Goal: Information Seeking & Learning: Understand process/instructions

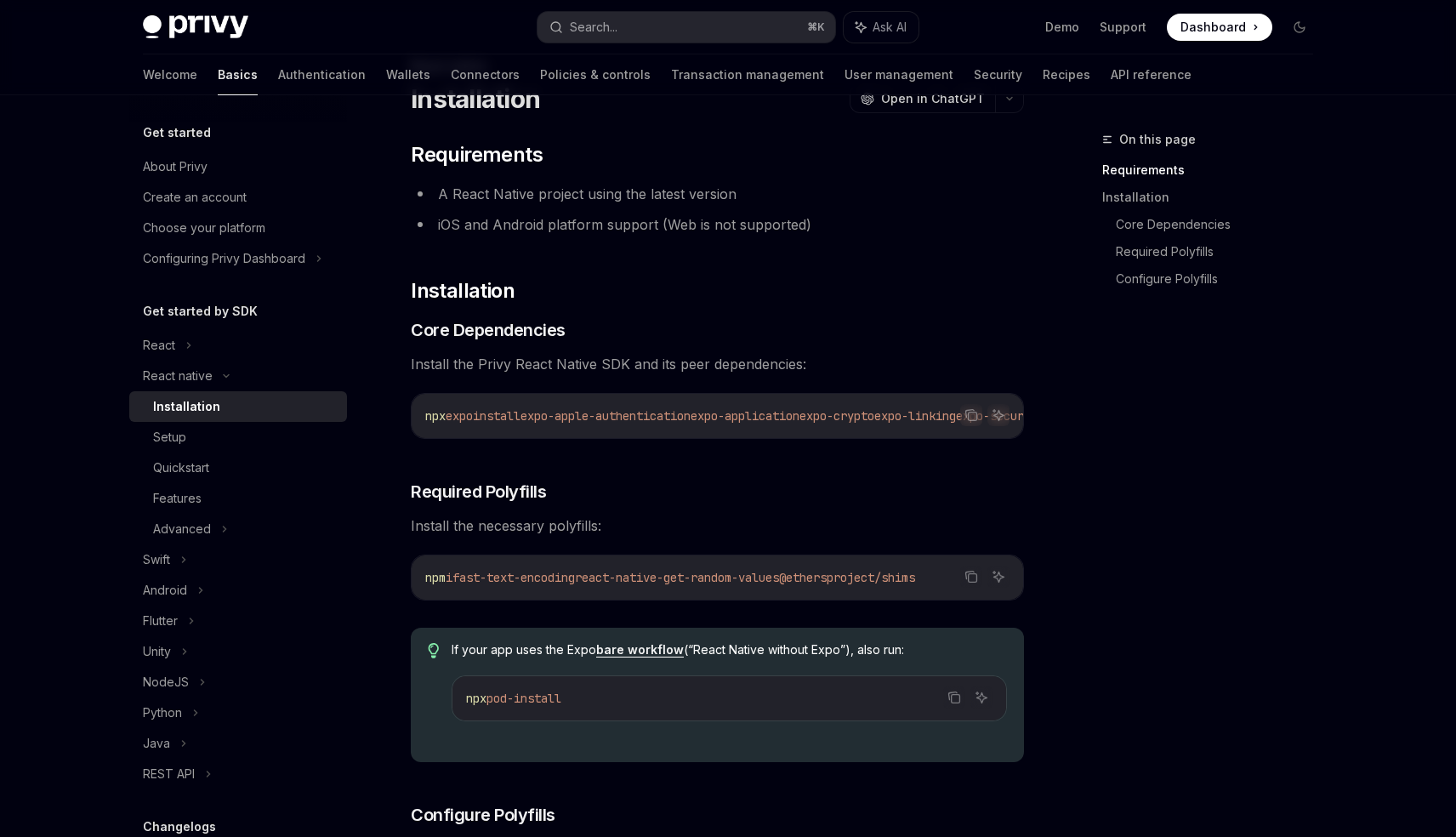
scroll to position [80, 0]
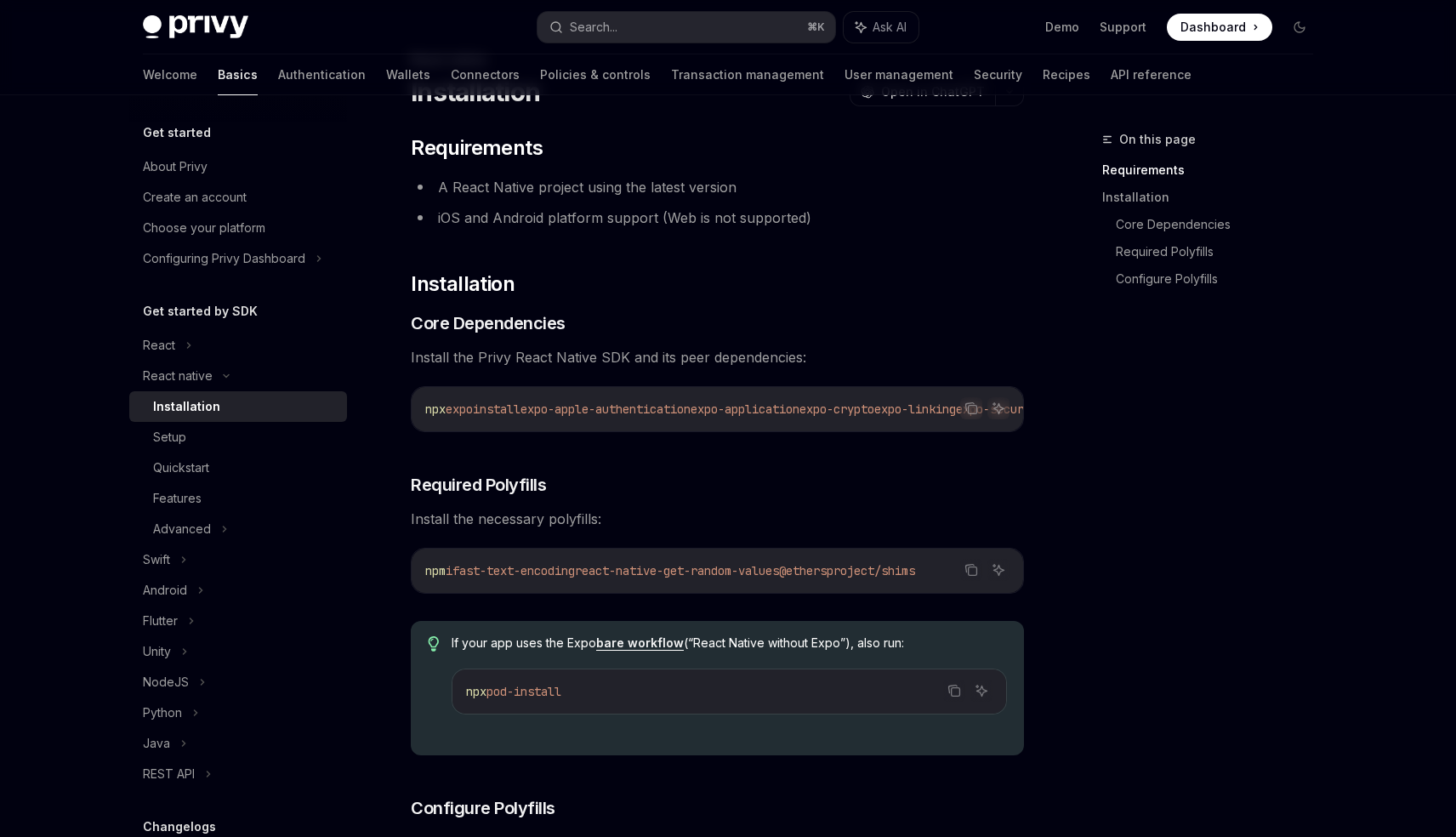
drag, startPoint x: 452, startPoint y: 409, endPoint x: 462, endPoint y: 427, distance: 20.6
click at [462, 426] on div "npx expo install expo-apple-authentication expo-application expo-crypto expo-li…" at bounding box center [717, 409] width 612 height 44
copy span "expo install expo-apple-authentication expo-application expo-crypto expo-linkin…"
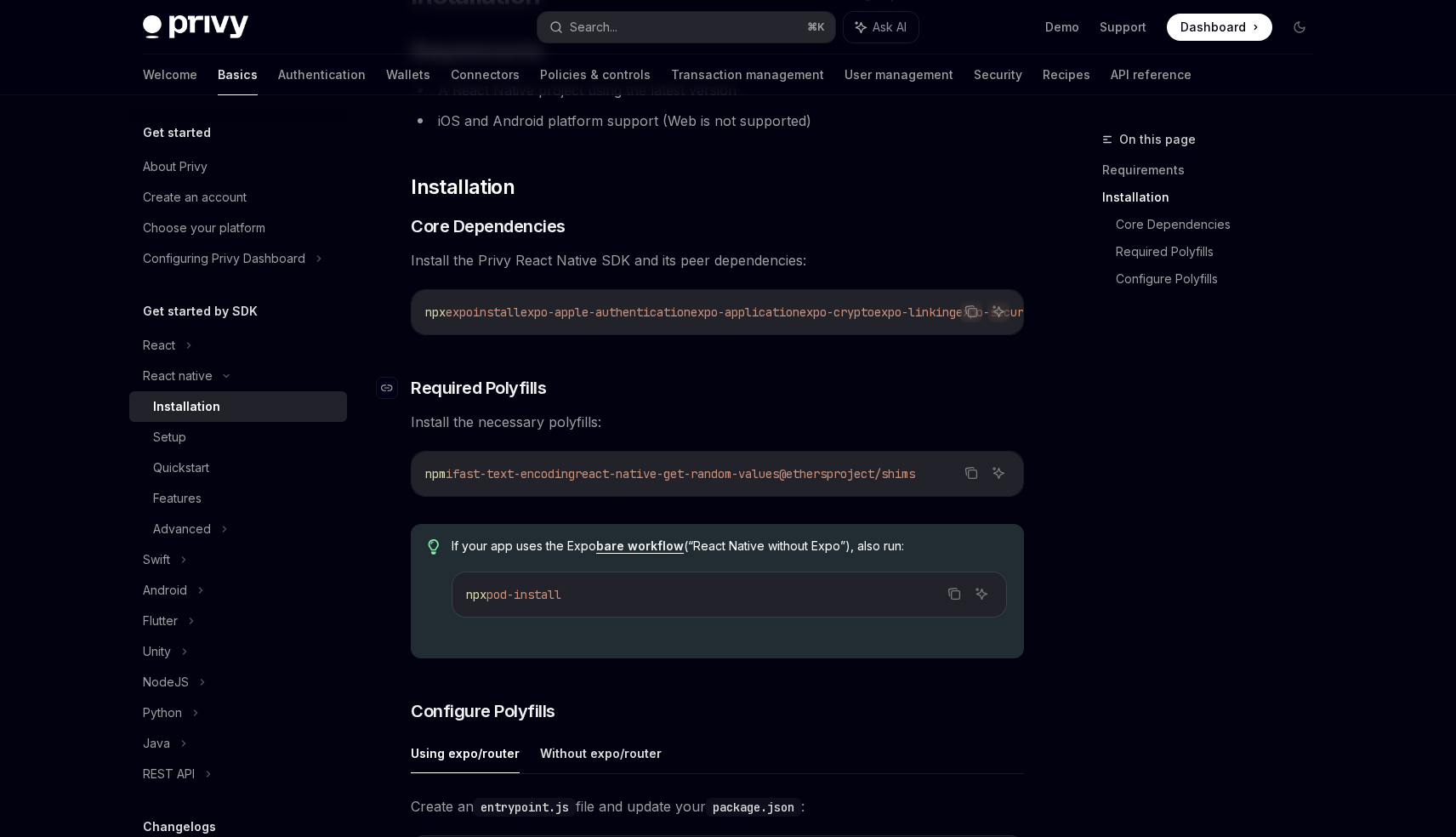
scroll to position [262, 0]
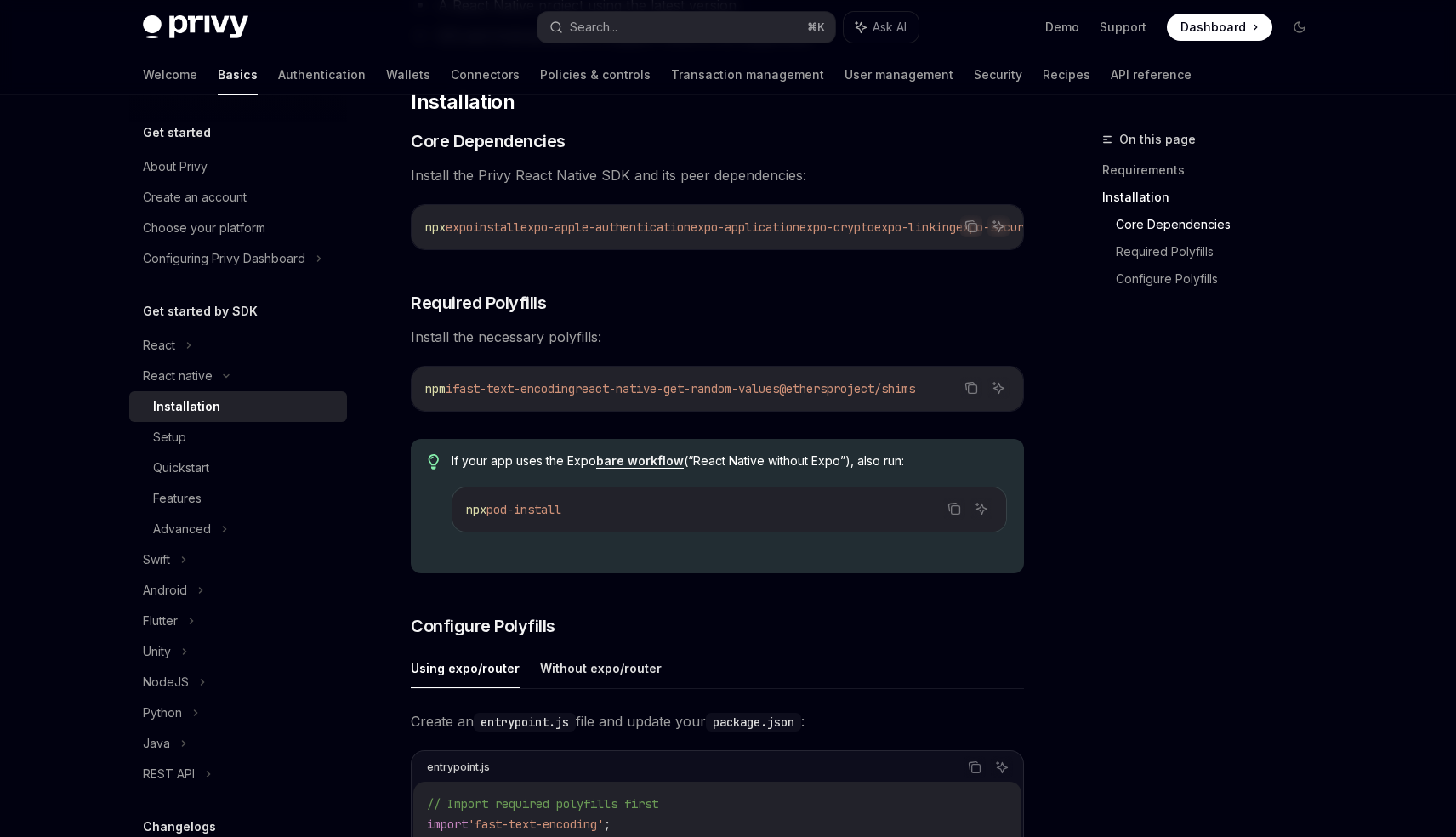
drag, startPoint x: 593, startPoint y: 515, endPoint x: 465, endPoint y: 519, distance: 128.1
click at [466, 519] on code "npx pod-install" at bounding box center [729, 509] width 527 height 20
copy span "npx pod-install"
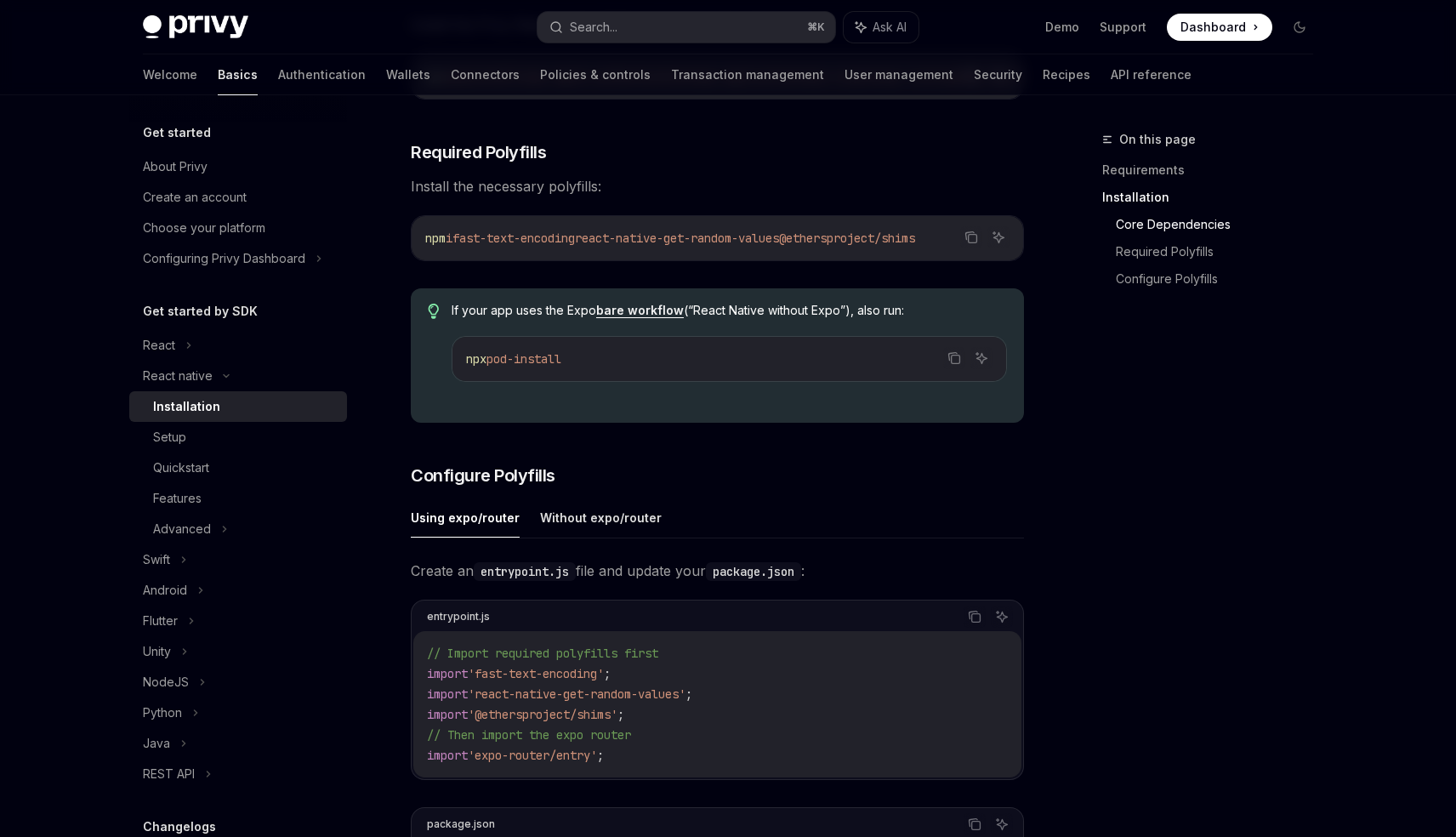
scroll to position [418, 0]
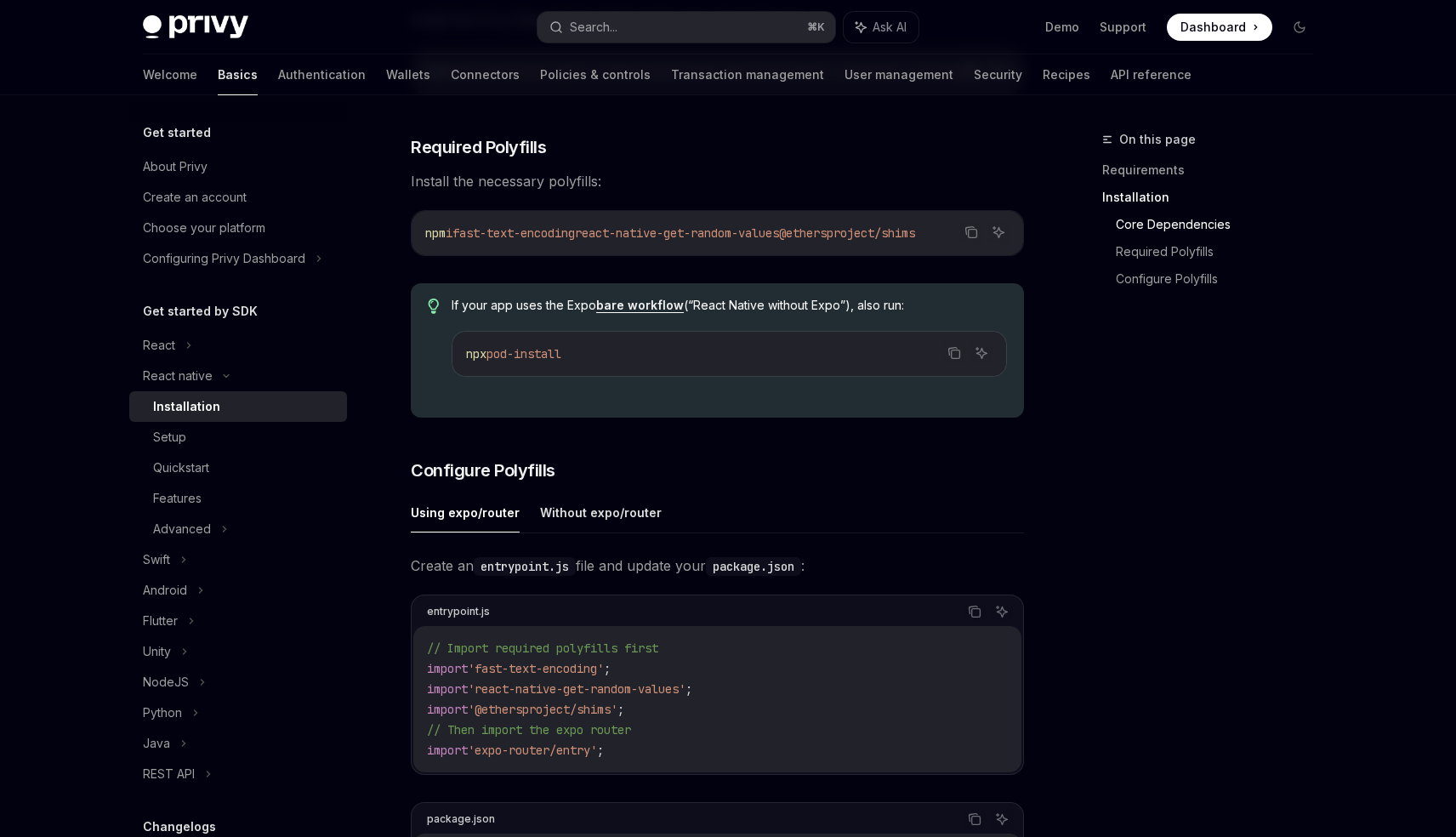
drag, startPoint x: 448, startPoint y: 240, endPoint x: 487, endPoint y: 257, distance: 42.5
click at [487, 255] on div "npm i fast-text-encoding react-native-get-random-values @ethersproject/shims" at bounding box center [717, 233] width 612 height 44
drag, startPoint x: 466, startPoint y: 238, endPoint x: 482, endPoint y: 250, distance: 20.0
click at [483, 243] on code "npm i fast-text-encoding react-native-get-random-values @ethersproject/shims" at bounding box center [717, 233] width 585 height 20
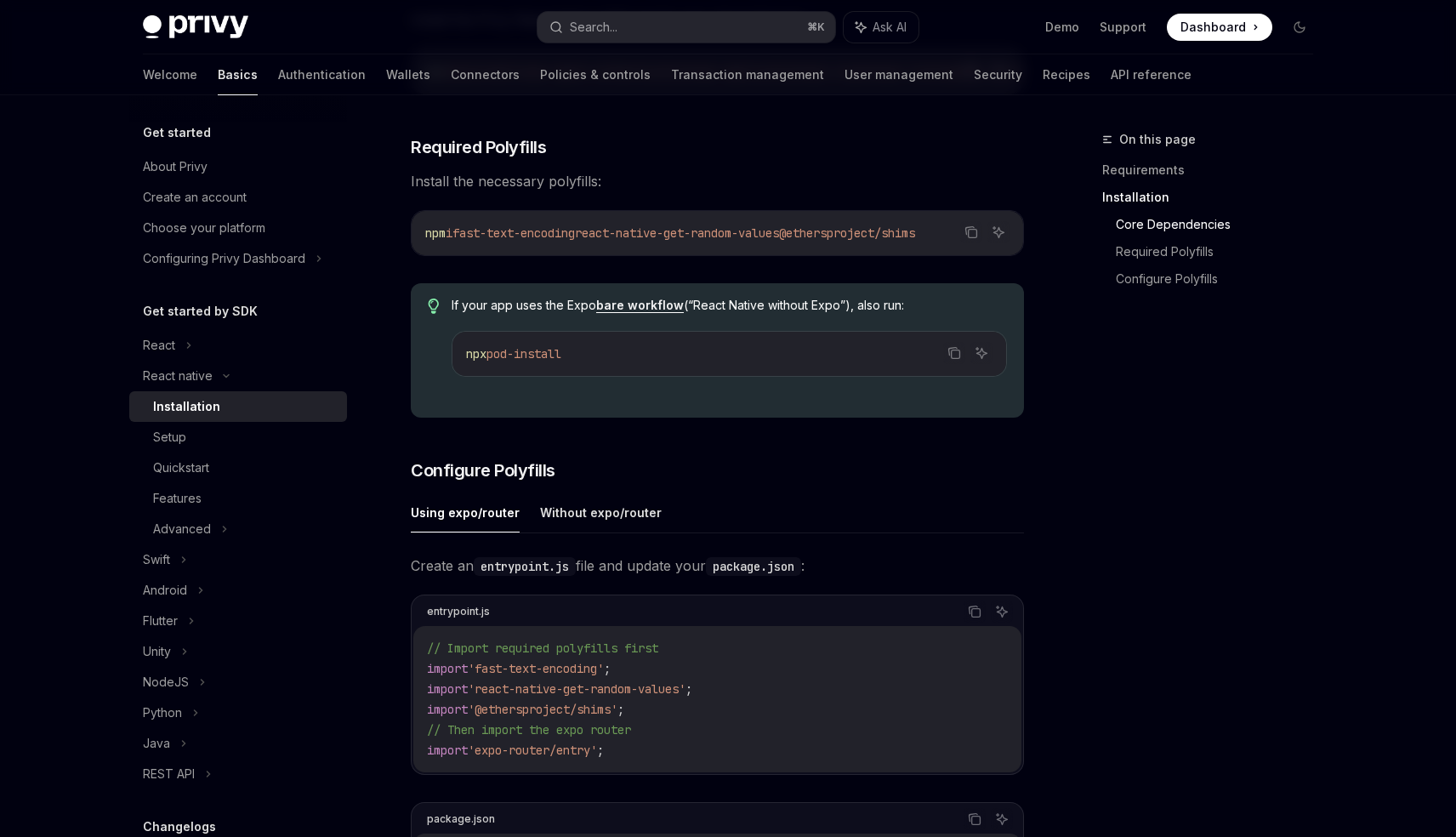
copy span "fast-text-encoding react-native-get-random-values @ethersproject/shims"
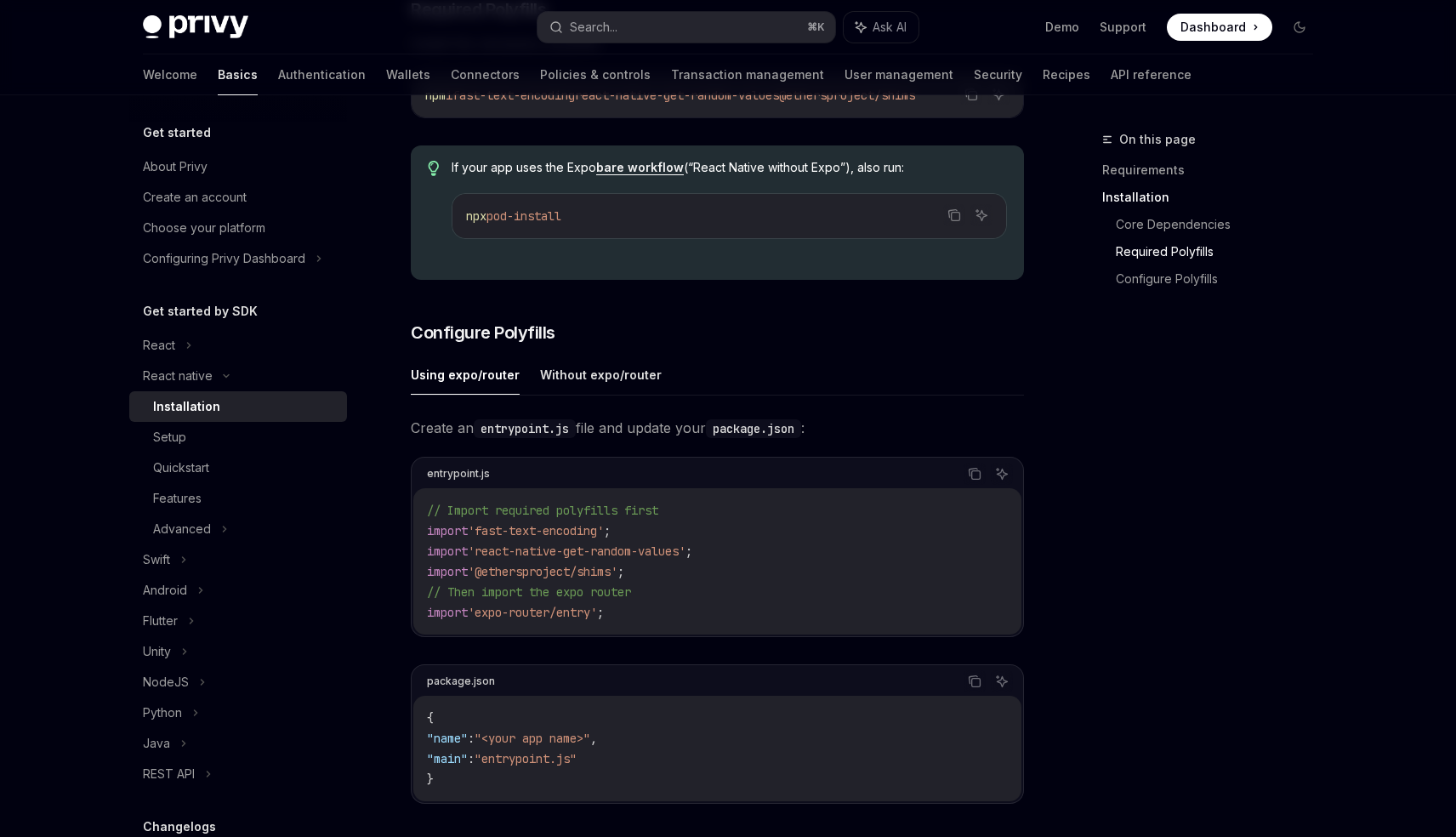
scroll to position [572, 0]
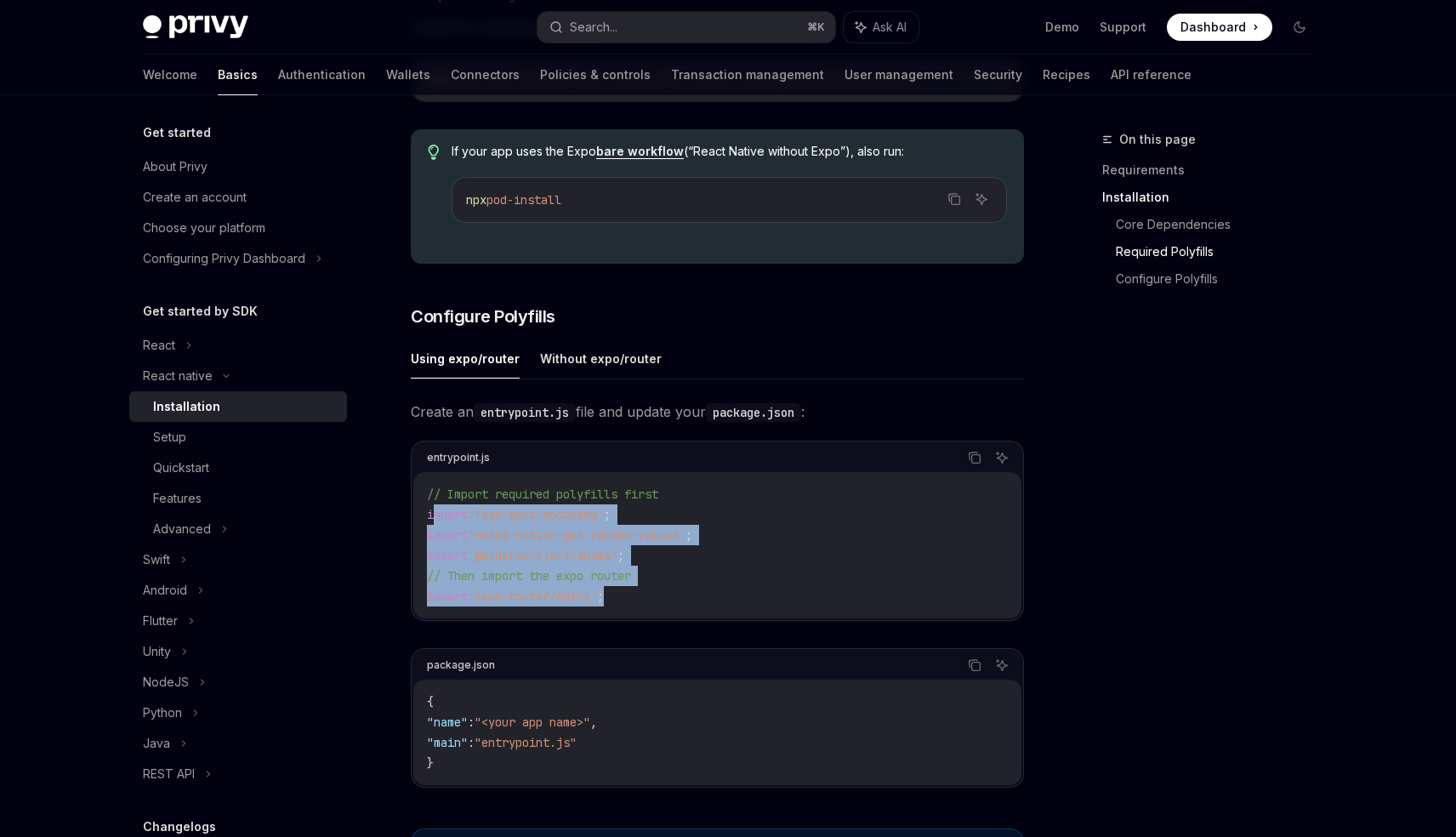
drag, startPoint x: 646, startPoint y: 600, endPoint x: 431, endPoint y: 523, distance: 228.4
click at [431, 523] on code "// Import required polyfills first import 'fast-text-encoding' ; import 'react-…" at bounding box center [717, 545] width 581 height 122
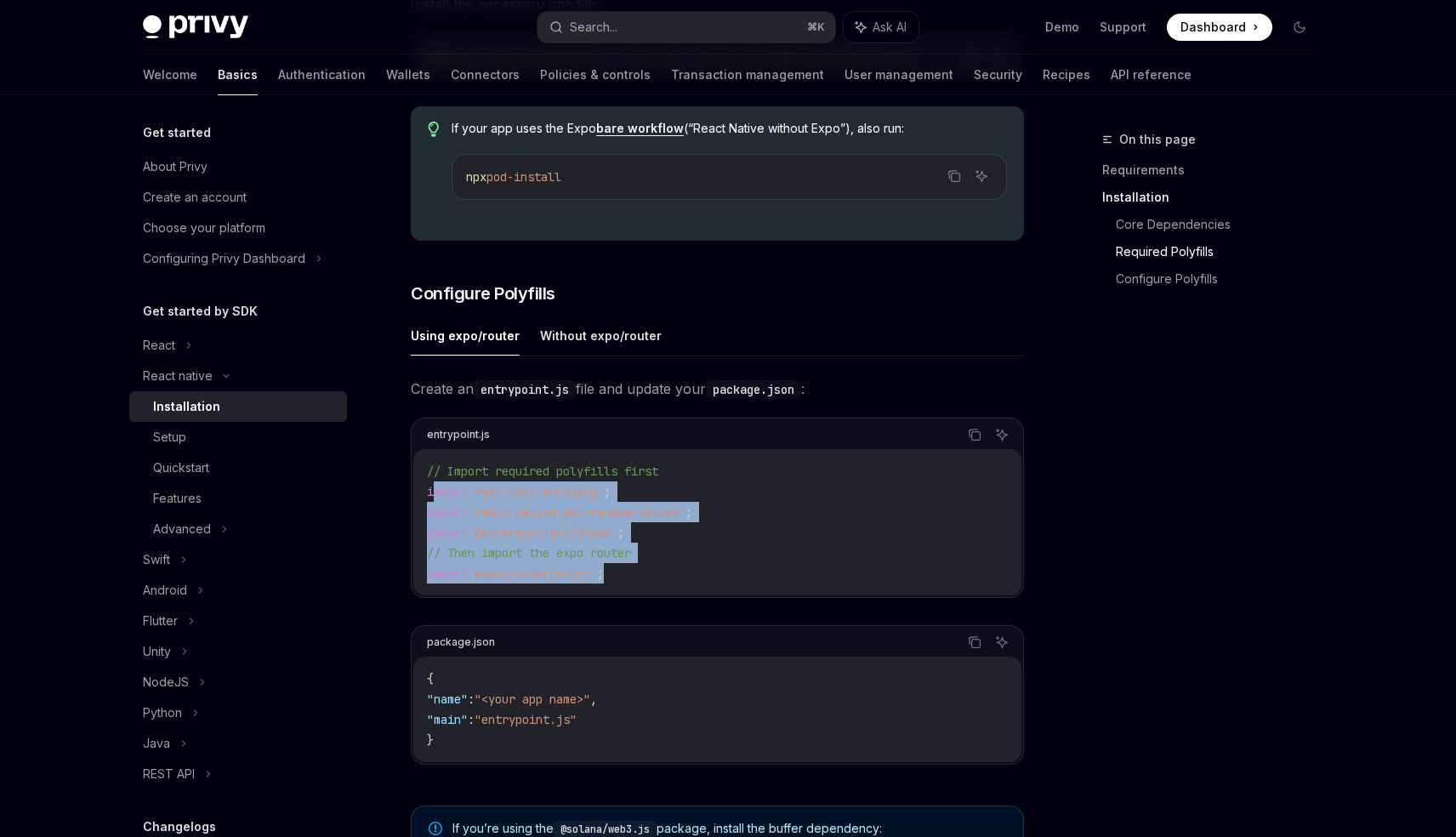
scroll to position [607, 0]
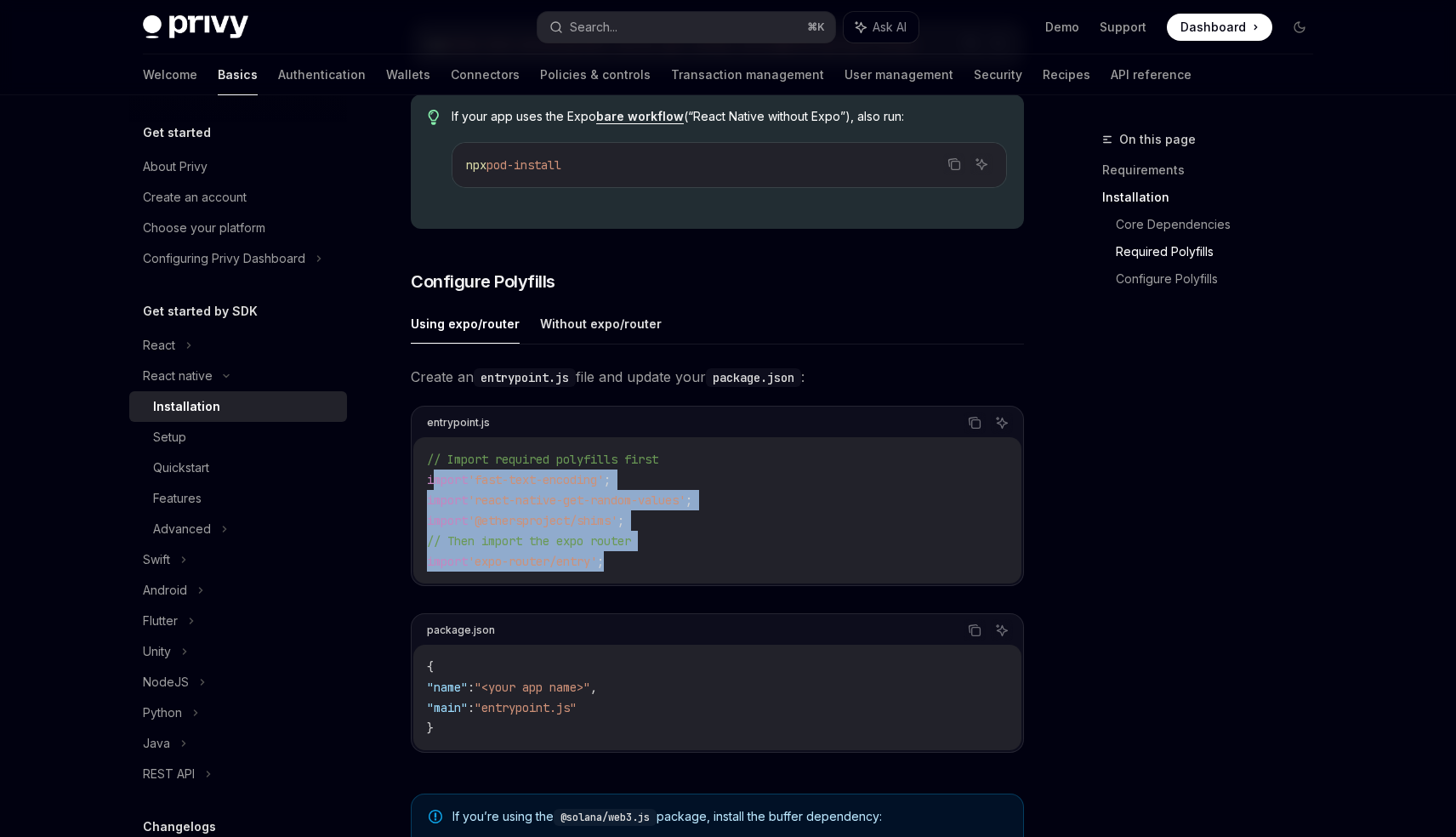
click at [687, 568] on code "// Import required polyfills first import 'fast-text-encoding' ; import 'react-…" at bounding box center [717, 510] width 581 height 122
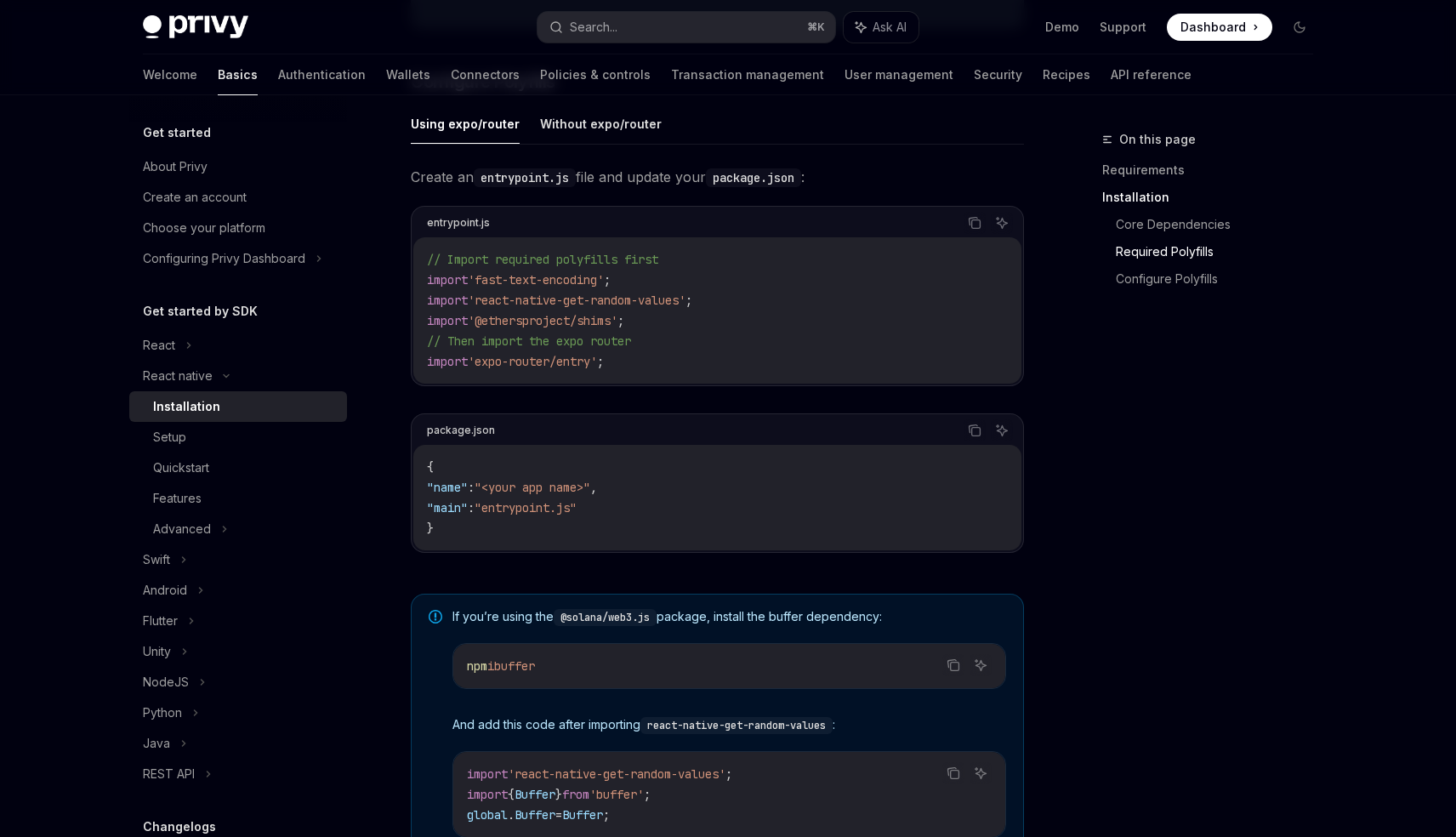
scroll to position [1029, 0]
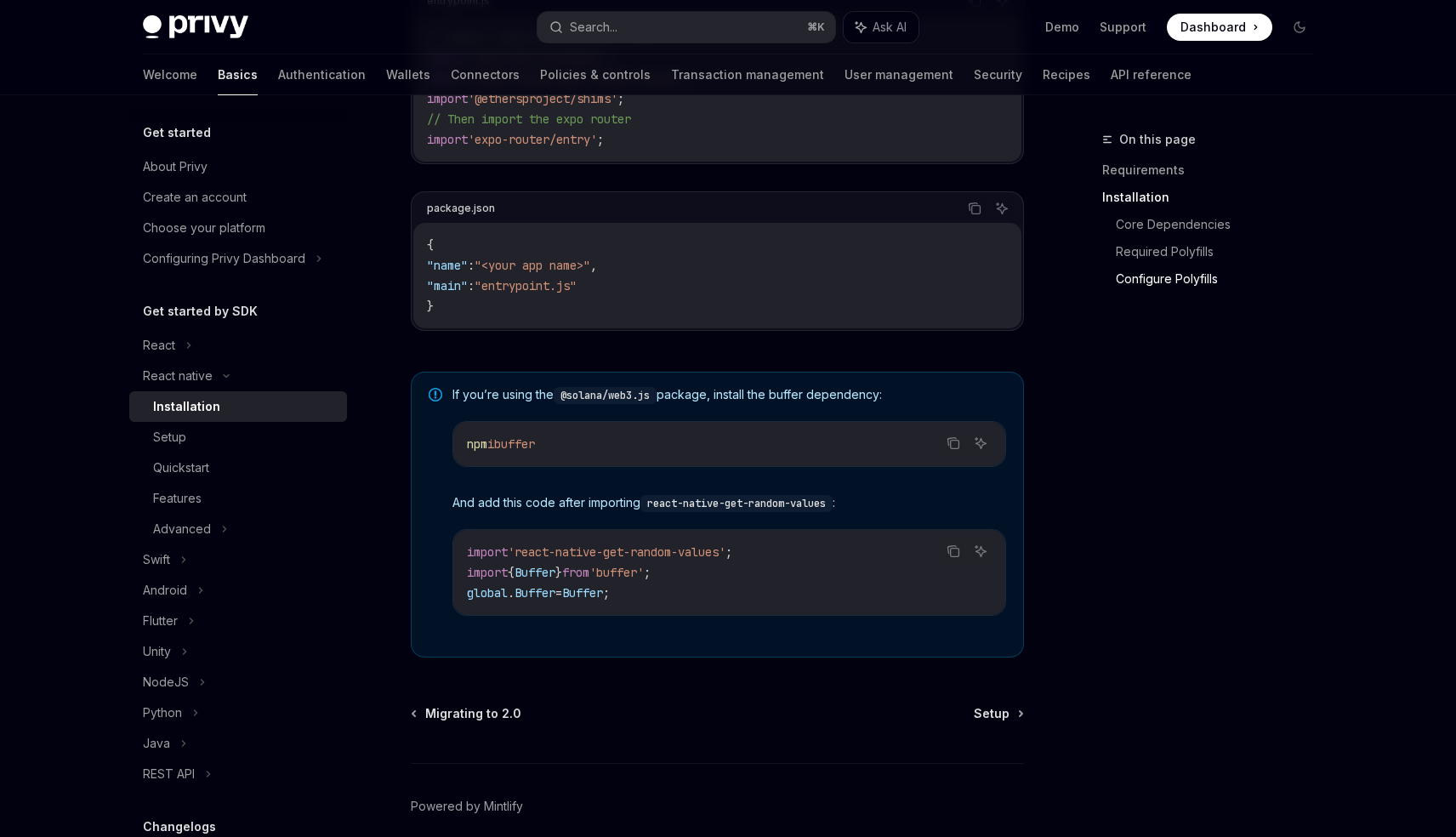
drag, startPoint x: 606, startPoint y: 451, endPoint x: 509, endPoint y: 449, distance: 97.0
click at [509, 449] on code "npm i buffer" at bounding box center [729, 444] width 525 height 20
copy span "buffer"
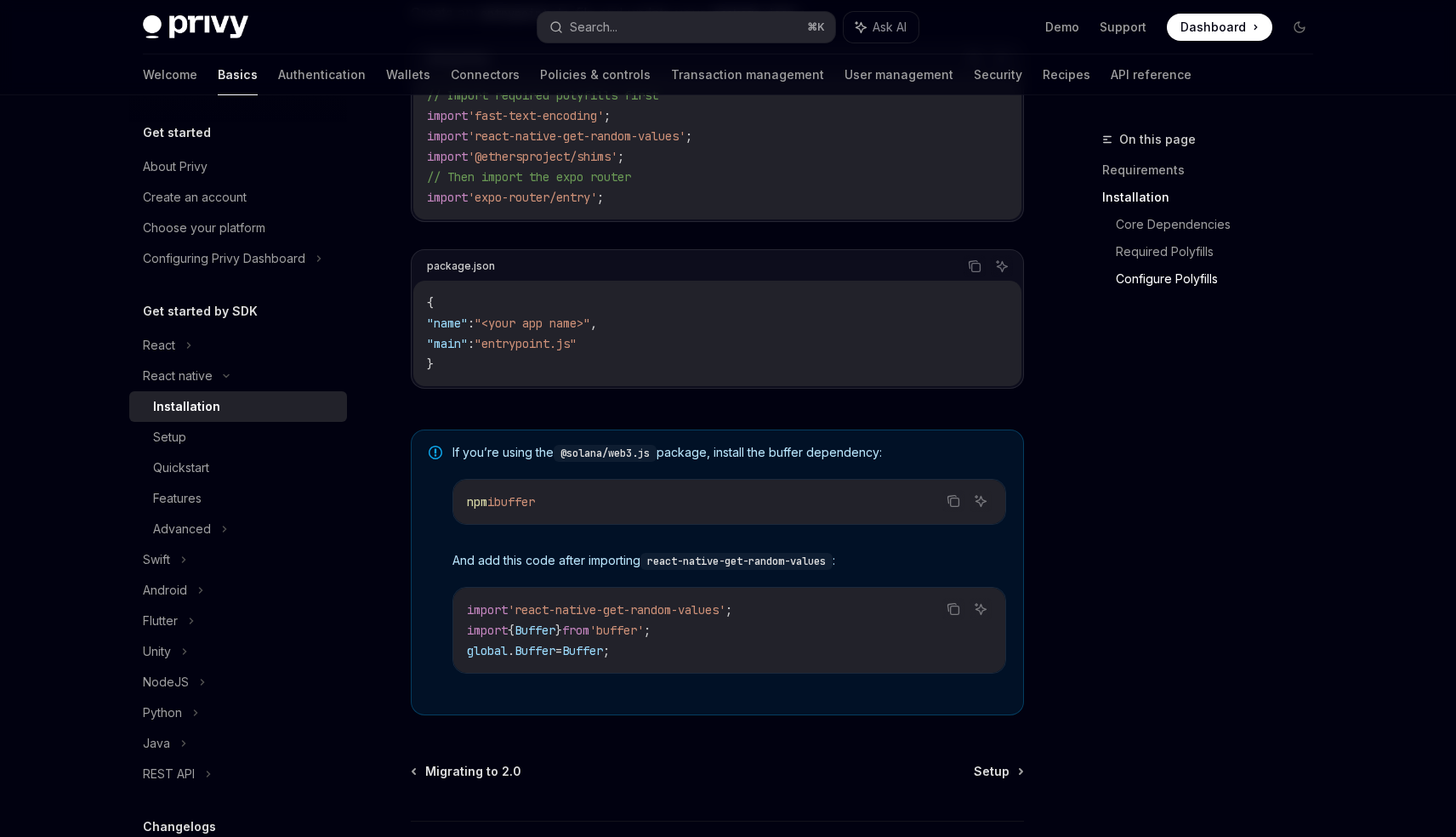
scroll to position [971, 0]
drag, startPoint x: 437, startPoint y: 349, endPoint x: 636, endPoint y: 348, distance: 199.0
click at [636, 348] on code "{ "name" : "<your app name>" , "main" : "entrypoint.js" }" at bounding box center [717, 333] width 581 height 82
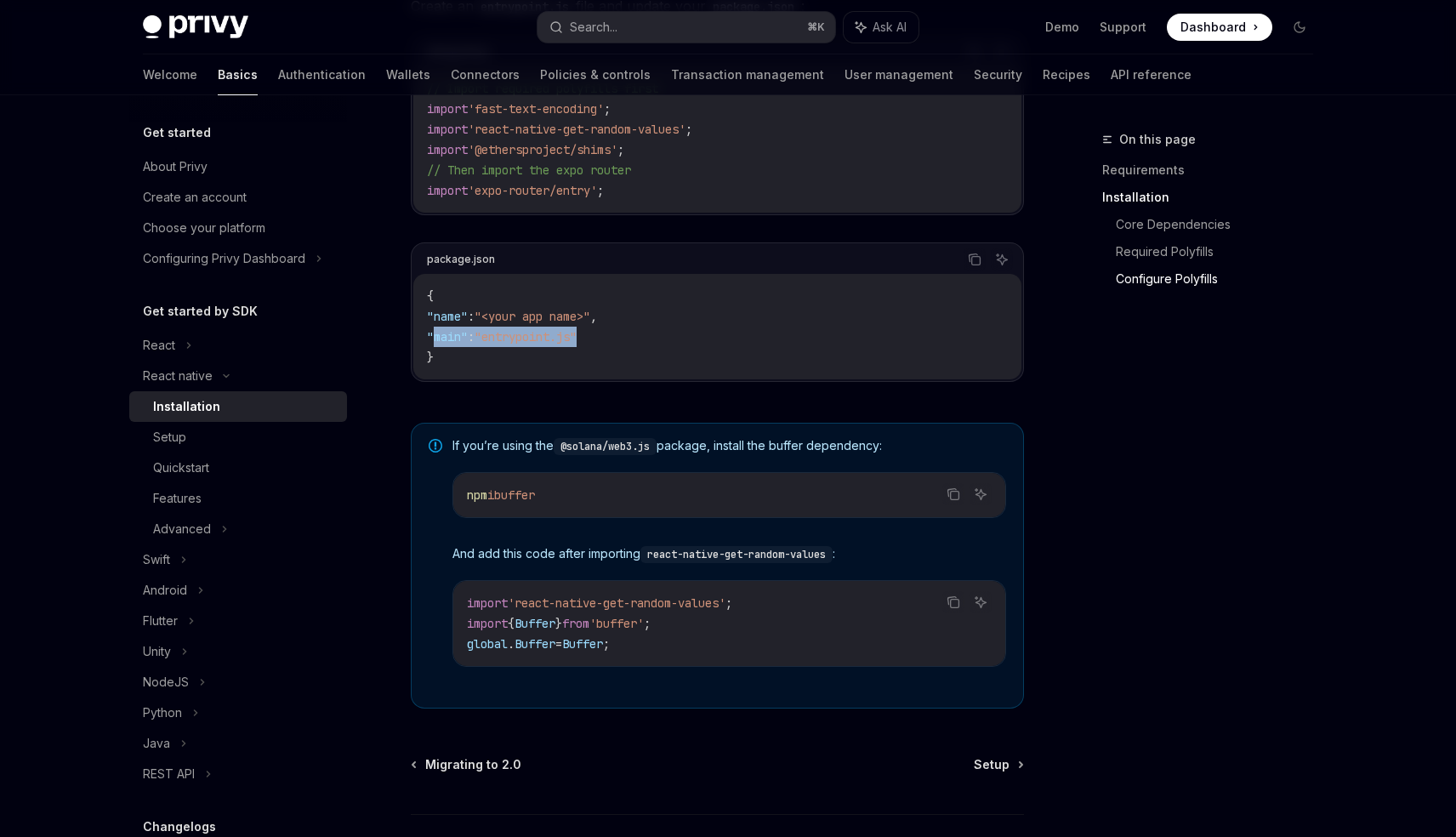
scroll to position [997, 0]
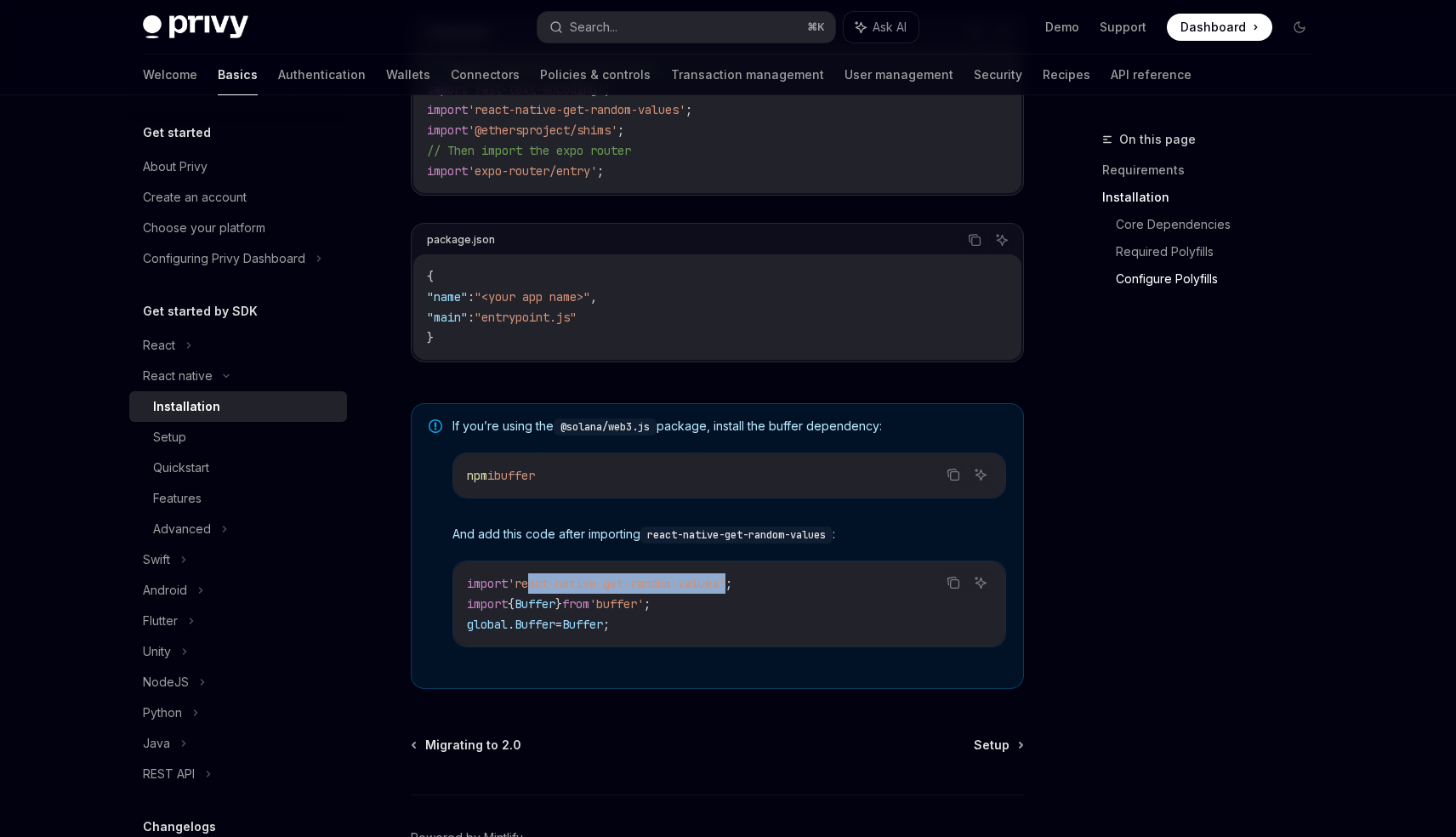
drag, startPoint x: 529, startPoint y: 594, endPoint x: 740, endPoint y: 595, distance: 211.0
click at [726, 591] on span "'react-native-get-random-values'" at bounding box center [616, 583] width 217 height 16
copy span "eact-native-get-random-values"
drag, startPoint x: 522, startPoint y: 590, endPoint x: 740, endPoint y: 589, distance: 218.0
click at [726, 589] on span "'react-native-get-random-values'" at bounding box center [616, 583] width 217 height 16
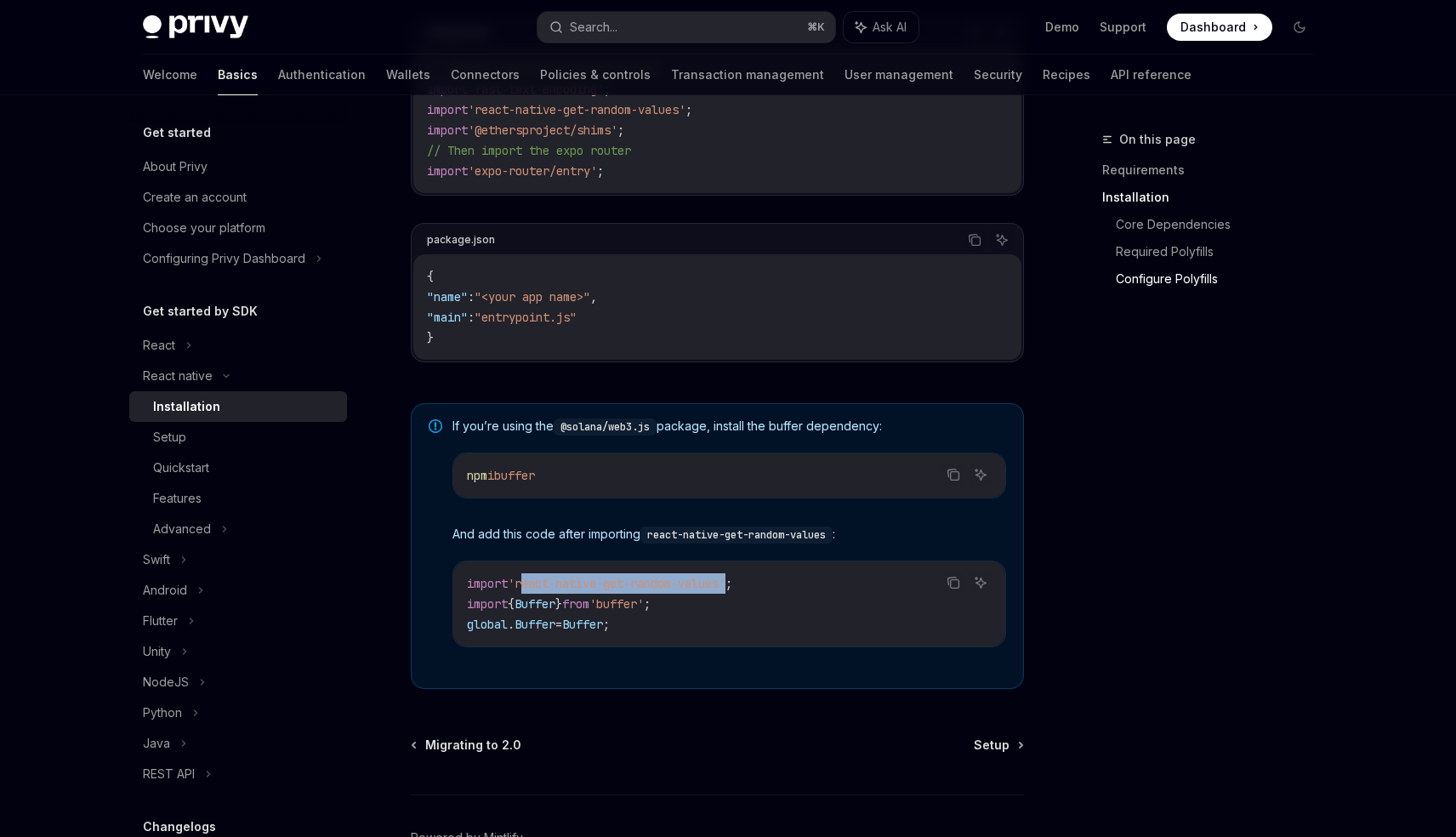
copy span "react-native-get-random-values"
drag, startPoint x: 653, startPoint y: 541, endPoint x: 843, endPoint y: 544, distance: 190.0
click at [833, 543] on code "react-native-get-random-values" at bounding box center [737, 535] width 192 height 17
drag, startPoint x: 637, startPoint y: 634, endPoint x: 465, endPoint y: 606, distance: 174.3
click at [463, 607] on div "import 'react-native-get-random-values' ; import { Buffer } from 'buffer' ; glo…" at bounding box center [729, 604] width 553 height 85
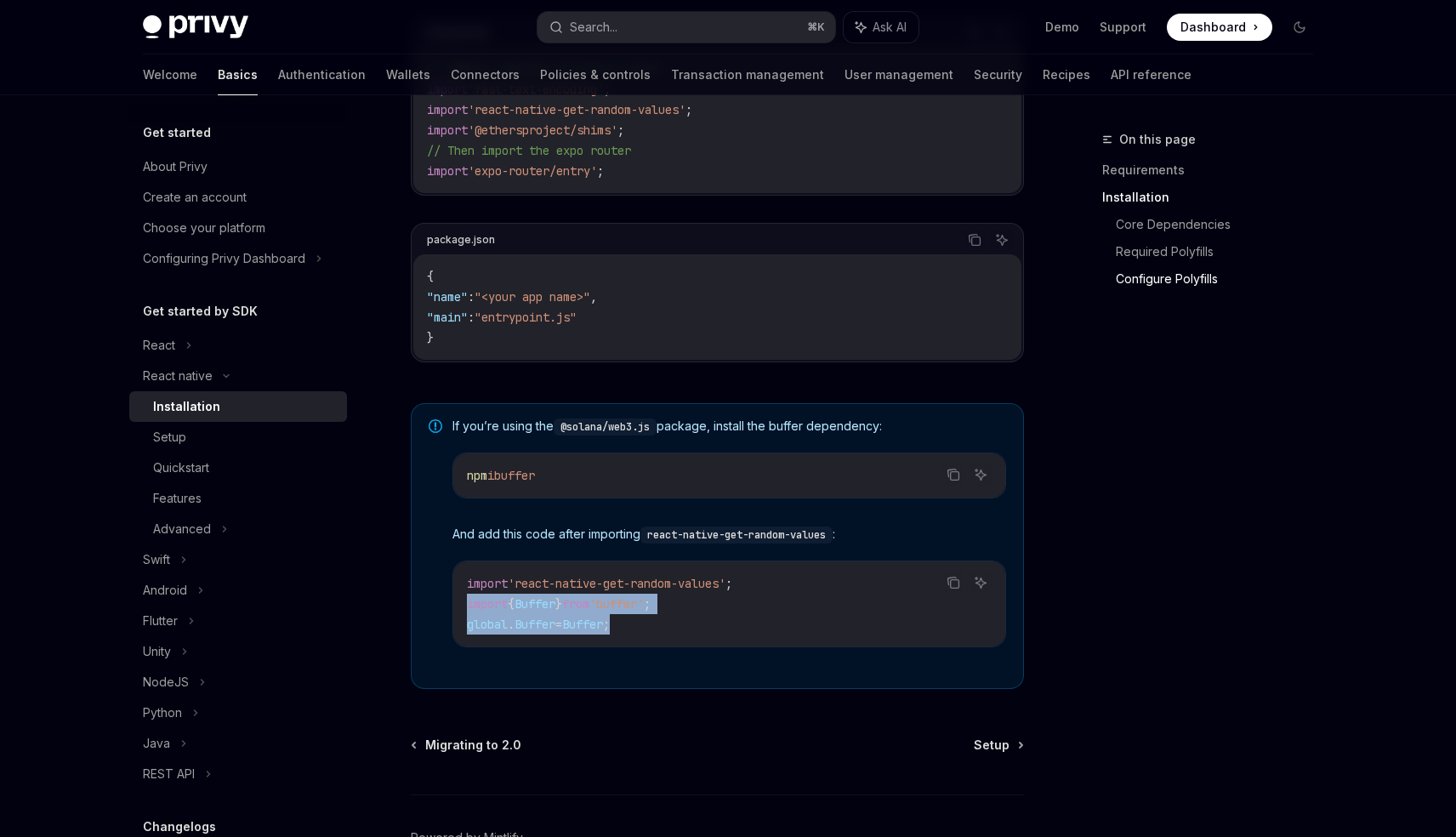
copy code "import { Buffer } from 'buffer' ; global . Buffer = Buffer ;"
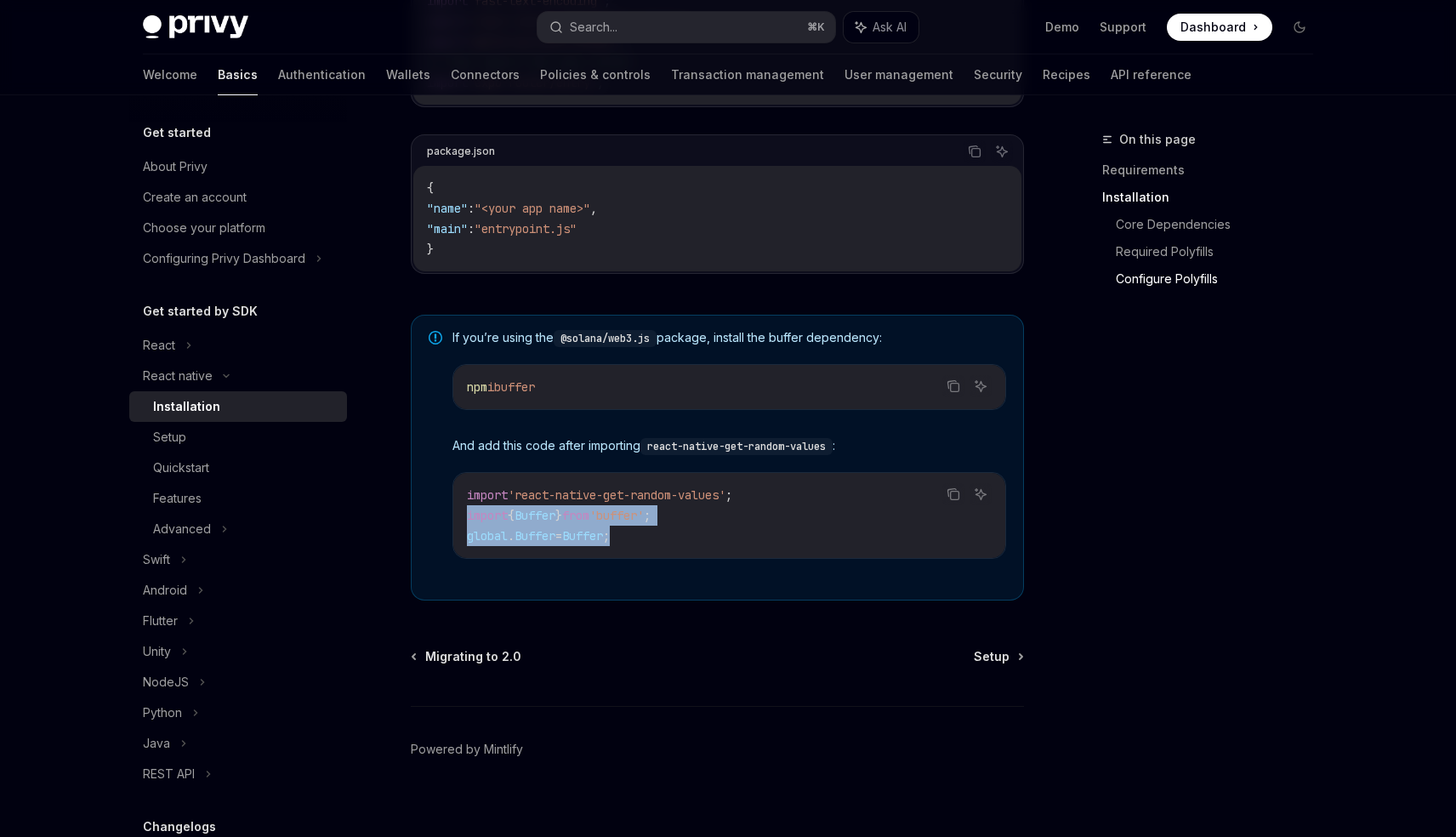
scroll to position [1109, 0]
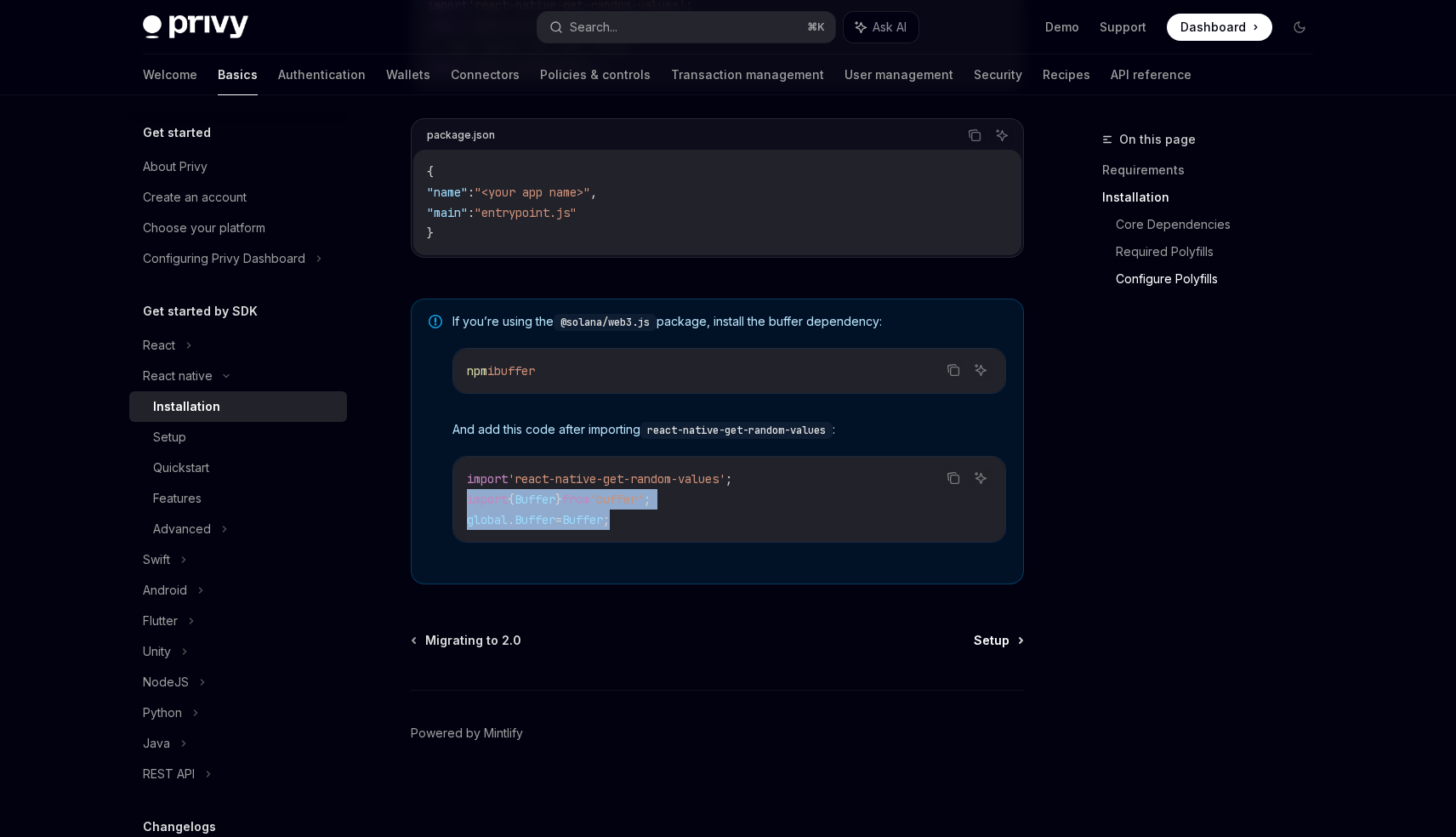
click at [990, 637] on span "Setup" at bounding box center [992, 640] width 36 height 17
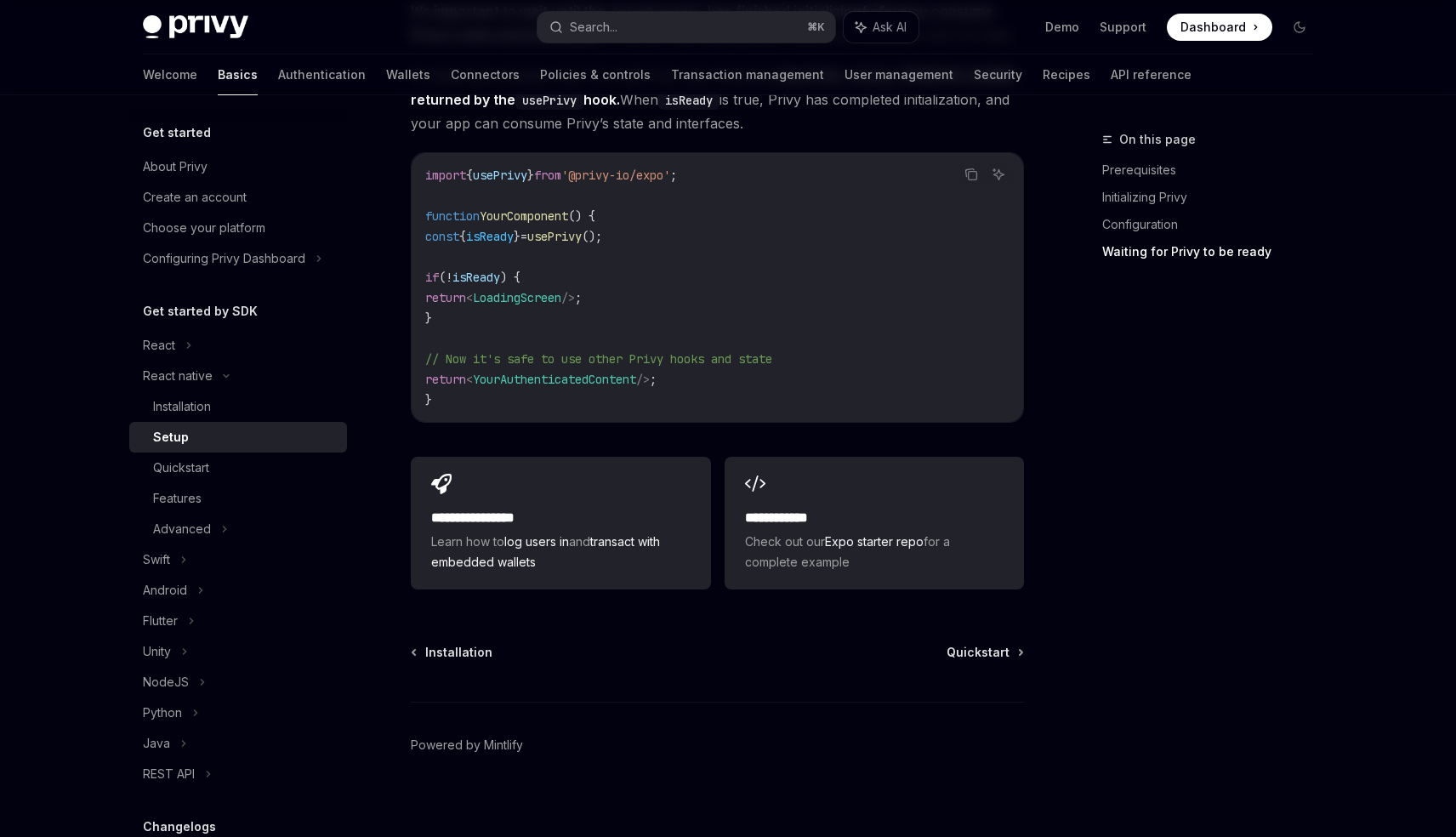
scroll to position [1484, 0]
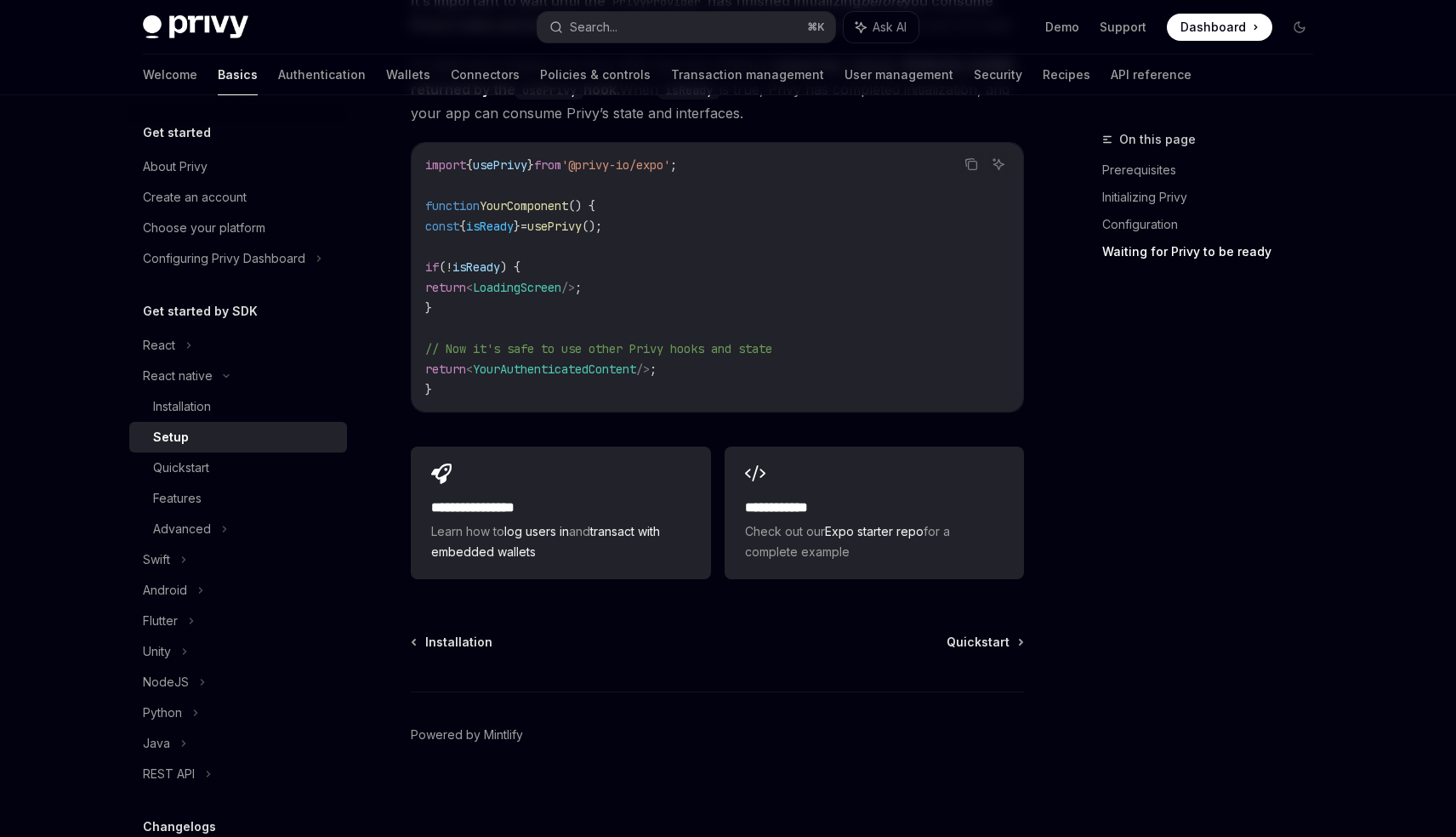
click at [612, 273] on code "import { usePrivy } from '@privy-io/expo' ; function YourComponent () { const {…" at bounding box center [717, 277] width 585 height 245
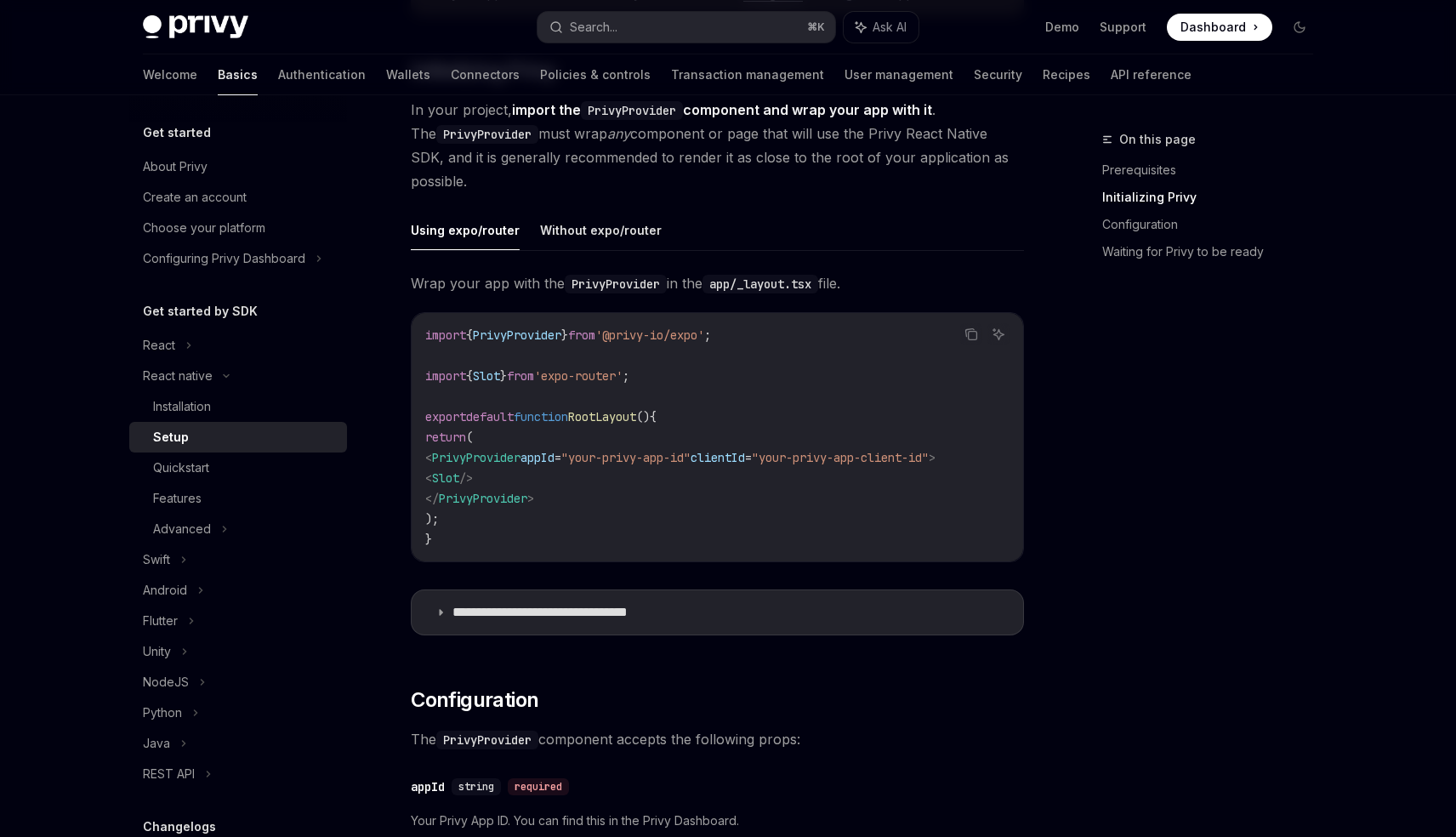
scroll to position [366, 0]
click at [562, 226] on button "Without expo/router" at bounding box center [601, 228] width 122 height 40
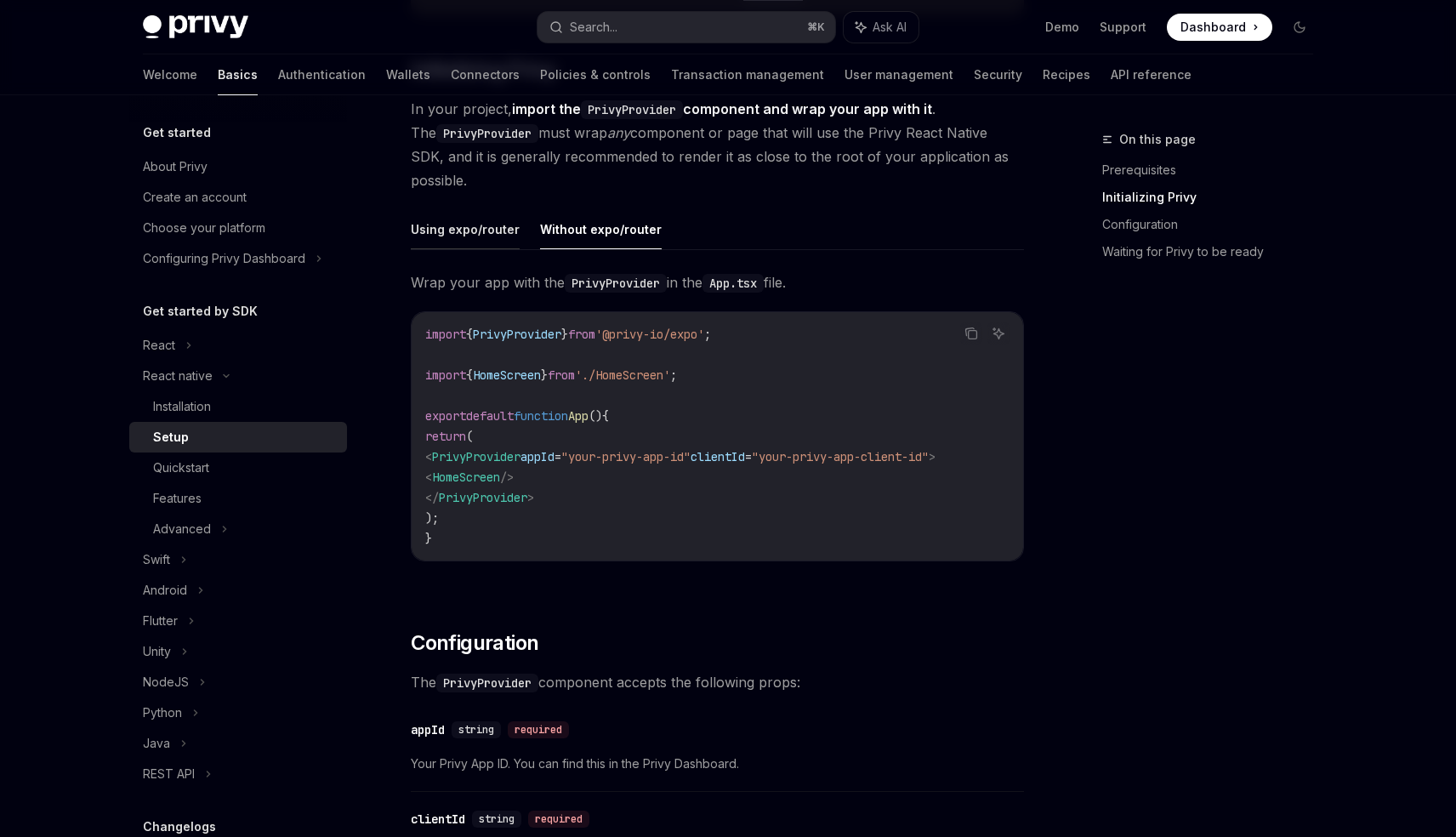
click at [474, 231] on button "Using expo/router" at bounding box center [465, 228] width 109 height 40
type textarea "*"
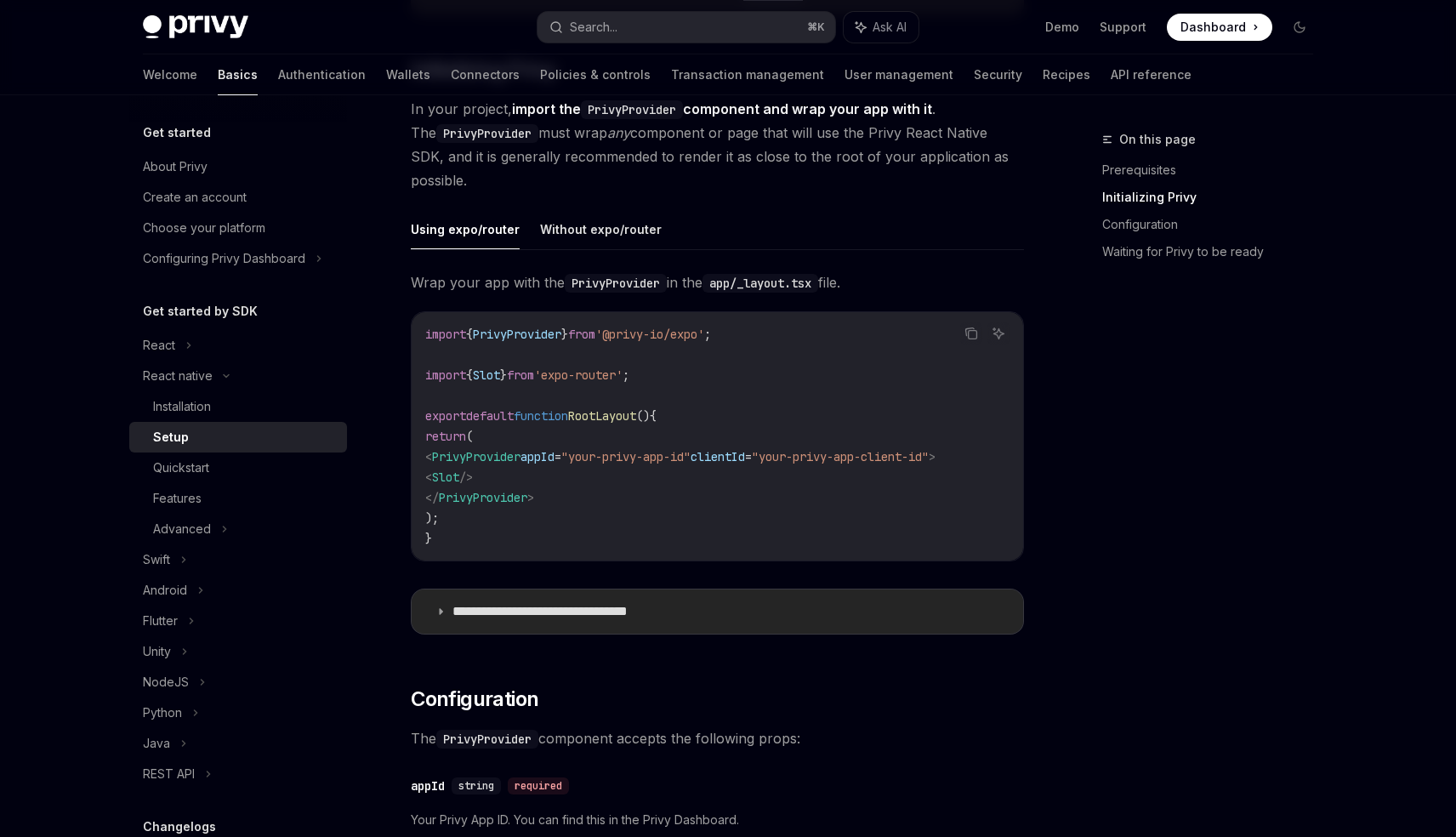
click at [486, 613] on p "**********" at bounding box center [566, 611] width 229 height 17
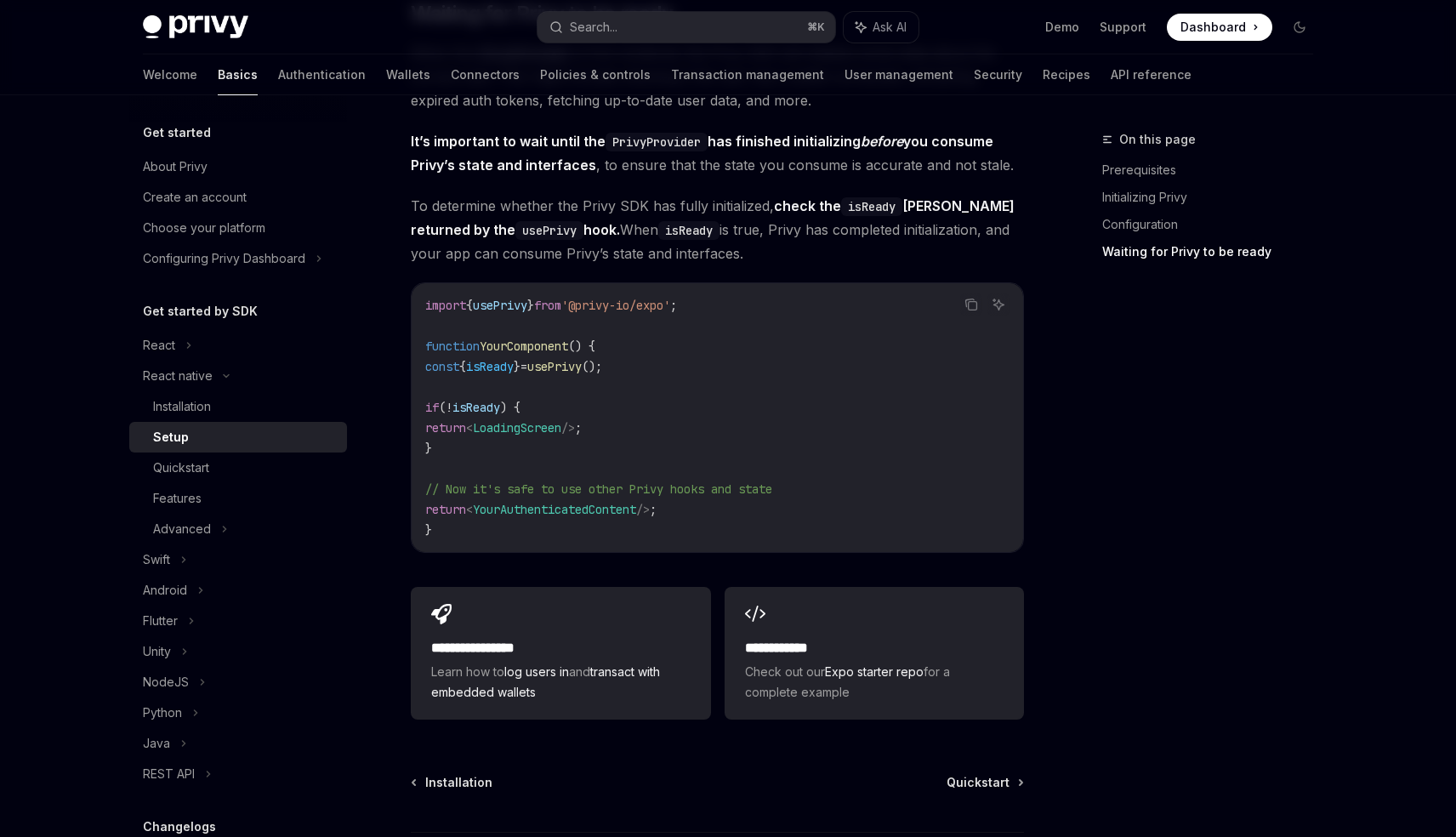
scroll to position [2368, 0]
